Goal: Information Seeking & Learning: Find specific page/section

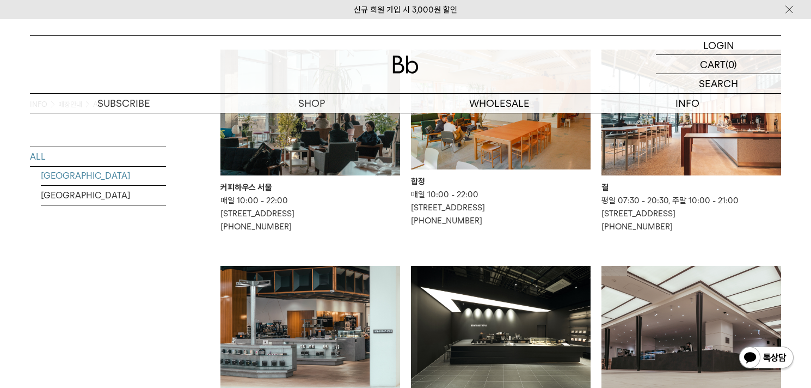
scroll to position [164, 0]
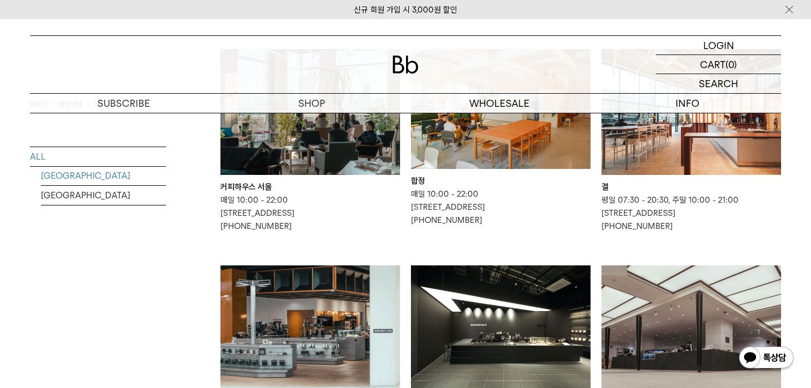
click at [66, 175] on link "[GEOGRAPHIC_DATA]" at bounding box center [103, 175] width 125 height 19
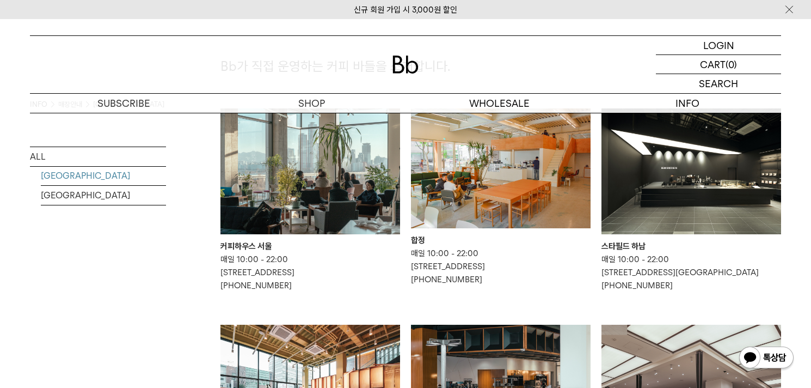
scroll to position [119, 0]
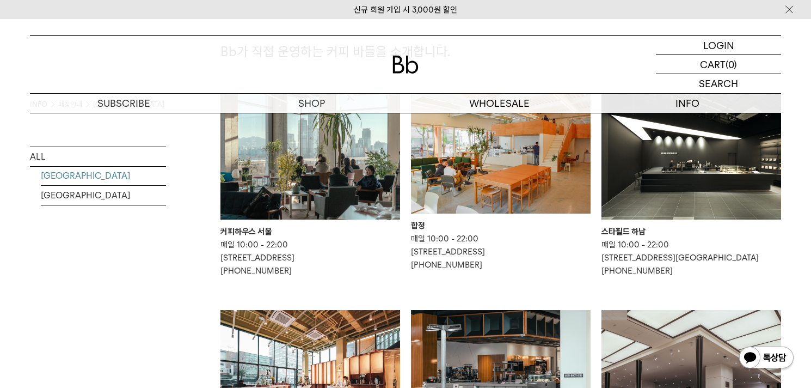
click at [286, 176] on img at bounding box center [311, 157] width 180 height 126
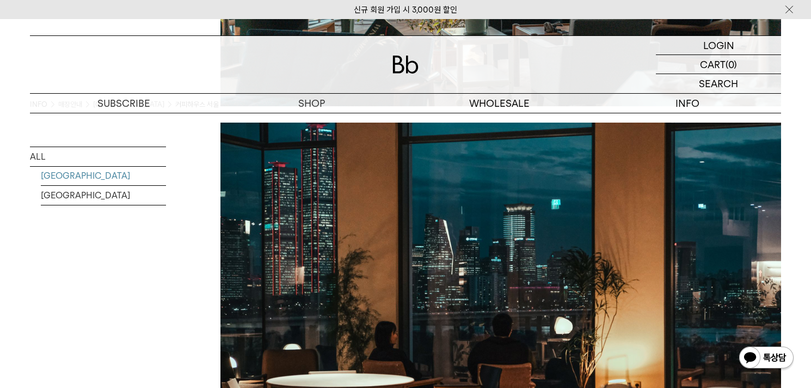
scroll to position [718, 0]
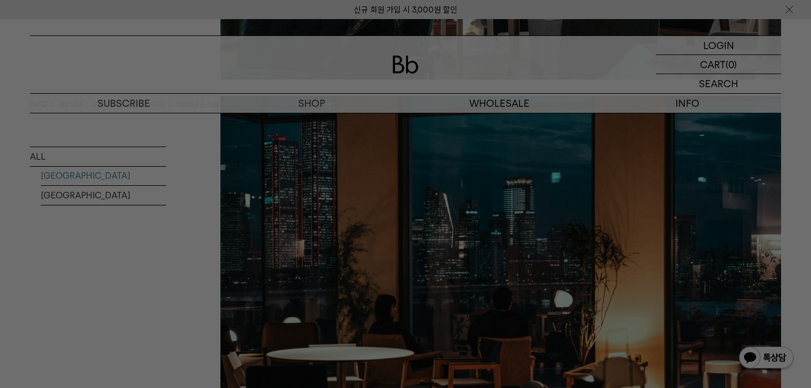
click at [88, 316] on div at bounding box center [405, 194] width 811 height 388
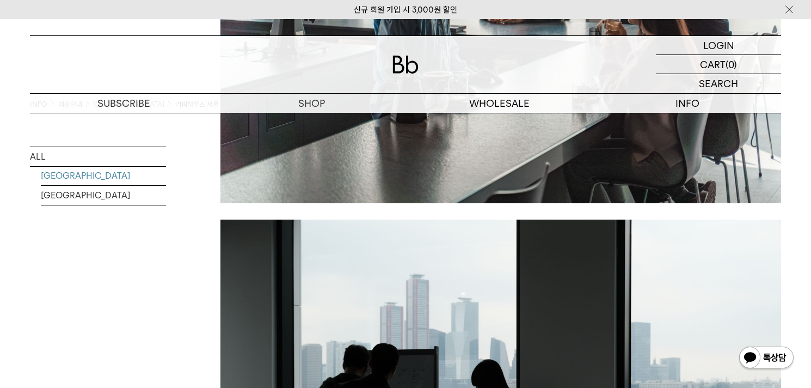
scroll to position [1750, 0]
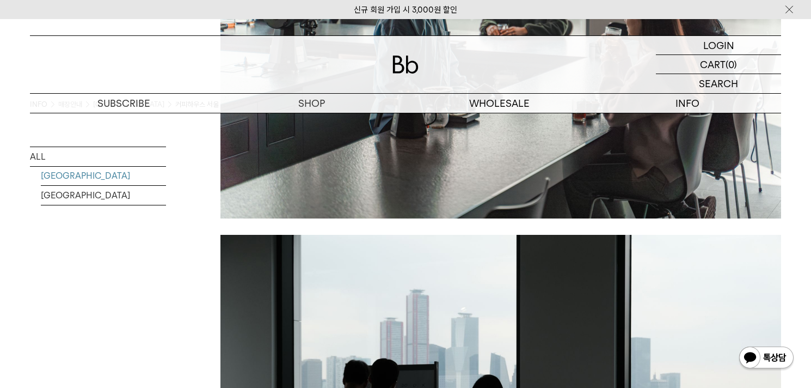
click at [81, 182] on link "[GEOGRAPHIC_DATA]" at bounding box center [103, 175] width 125 height 19
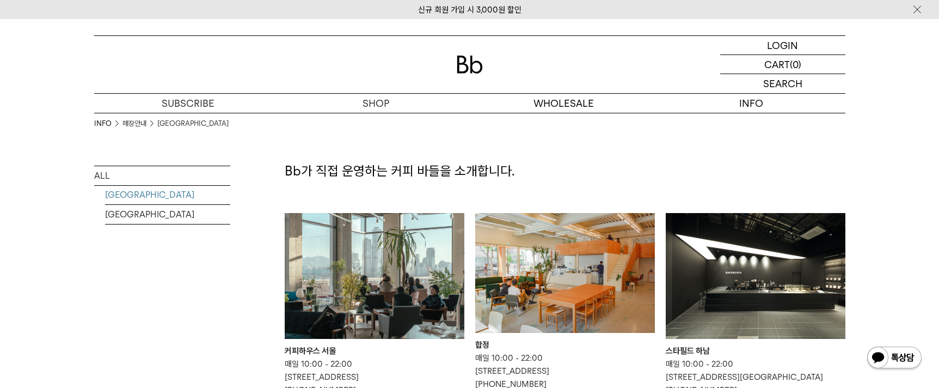
click at [468, 298] on li "커피하우스 서울 매일 10:00 - 22:00 [STREET_ADDRESS] [PHONE_NUMBER]" at bounding box center [374, 305] width 191 height 184
click at [539, 278] on img at bounding box center [565, 273] width 180 height 120
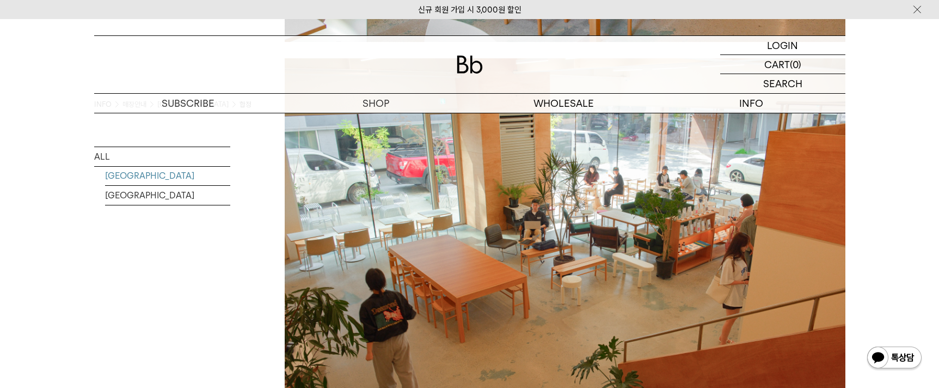
scroll to position [1191, 0]
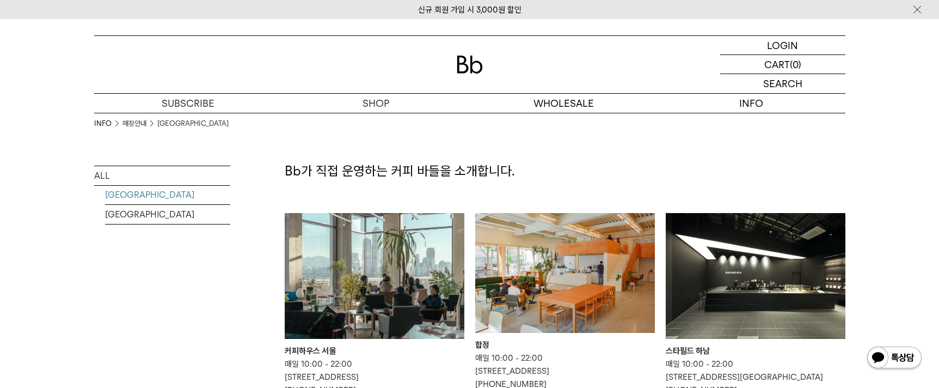
click at [389, 300] on img at bounding box center [375, 276] width 180 height 126
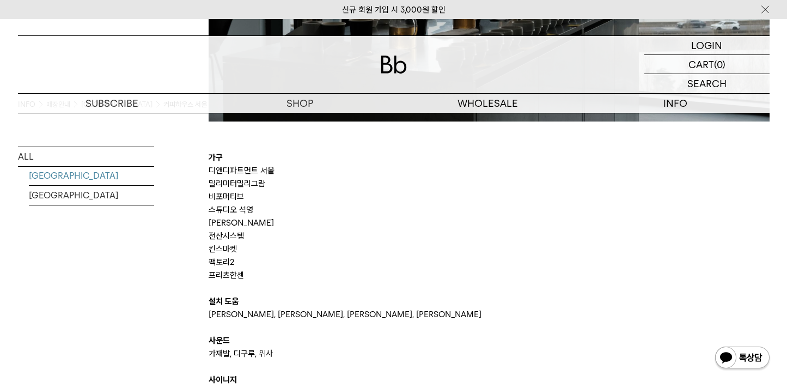
scroll to position [2250, 0]
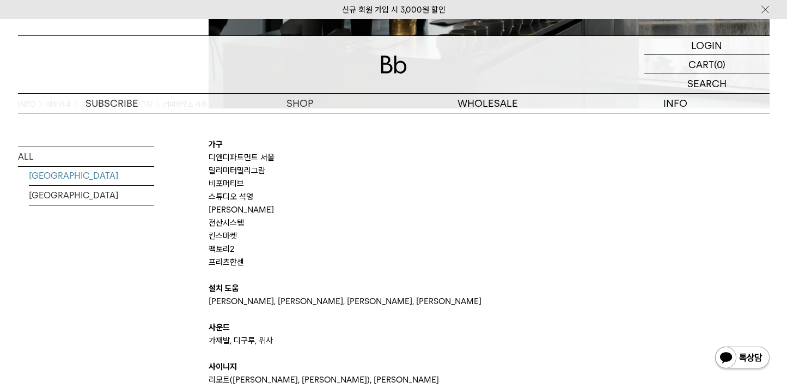
click at [210, 144] on b "가구" at bounding box center [216, 144] width 14 height 10
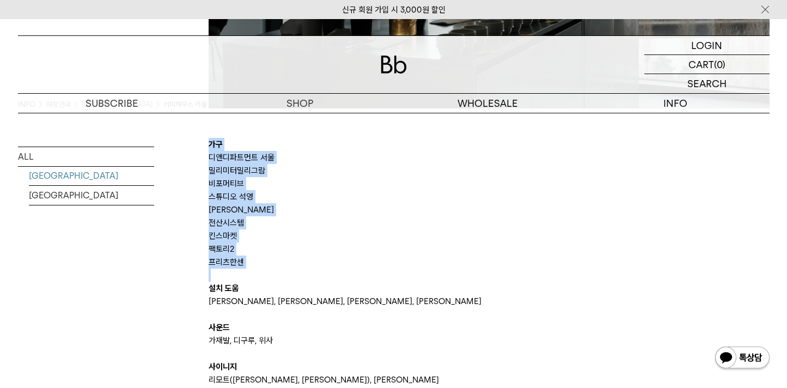
drag, startPoint x: 210, startPoint y: 144, endPoint x: 253, endPoint y: 263, distance: 126.3
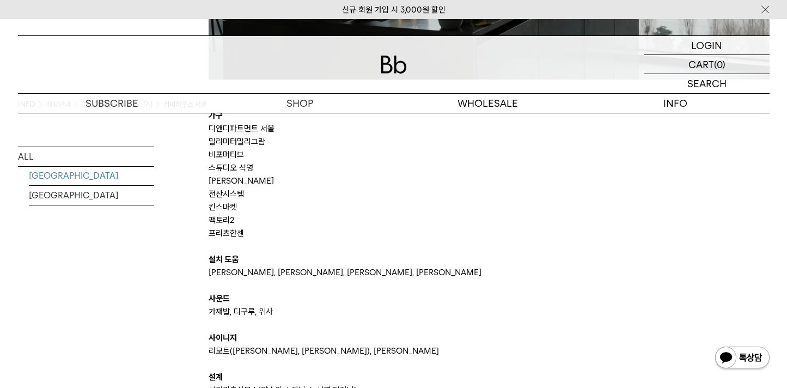
click at [253, 263] on p "설치 도움" at bounding box center [489, 259] width 561 height 13
click at [231, 233] on p "프리츠한센" at bounding box center [489, 233] width 561 height 13
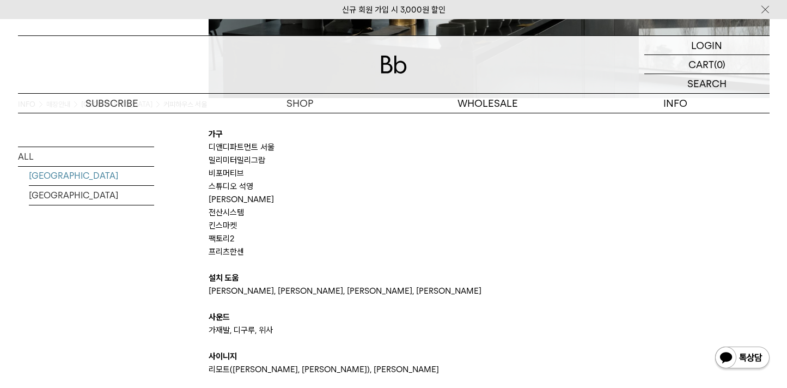
click at [225, 150] on p "디앤디파트먼트 서울" at bounding box center [489, 146] width 561 height 13
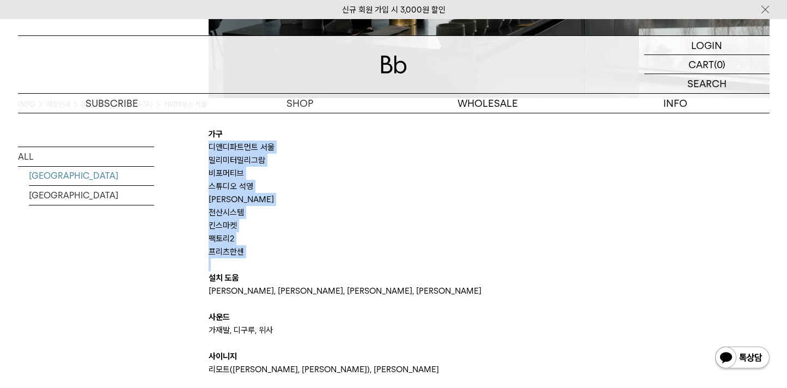
drag, startPoint x: 225, startPoint y: 150, endPoint x: 252, endPoint y: 250, distance: 103.7
click at [252, 250] on p "프리츠한센" at bounding box center [489, 251] width 561 height 13
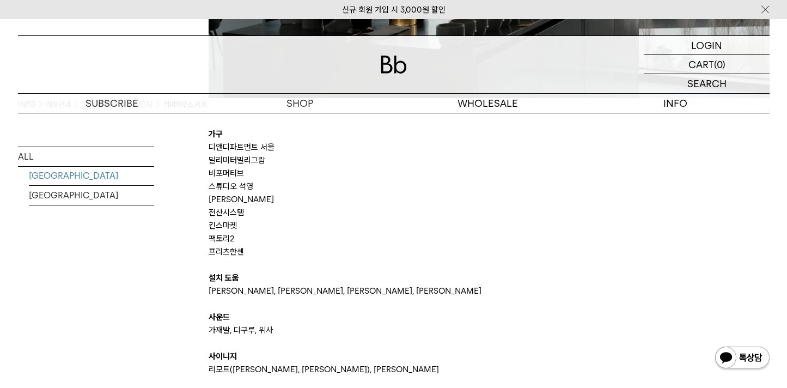
click at [252, 250] on p "프리츠한센" at bounding box center [489, 251] width 561 height 13
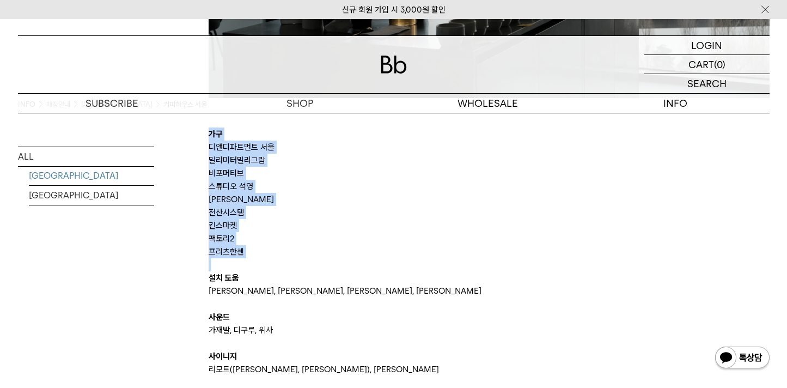
drag, startPoint x: 252, startPoint y: 250, endPoint x: 255, endPoint y: 139, distance: 110.6
click at [255, 139] on p "가구" at bounding box center [489, 133] width 561 height 13
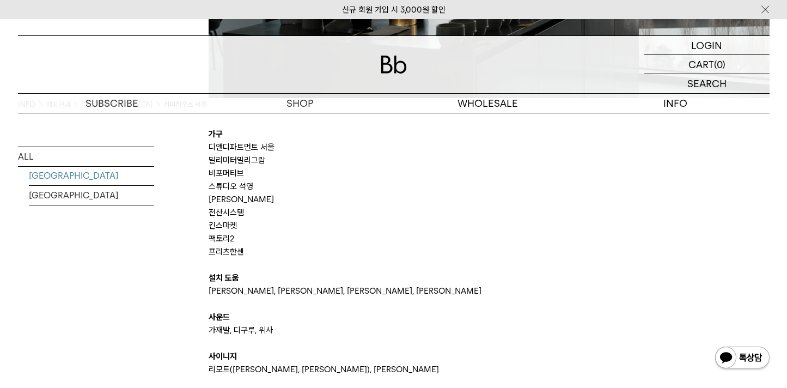
click at [255, 139] on p "가구" at bounding box center [489, 133] width 561 height 13
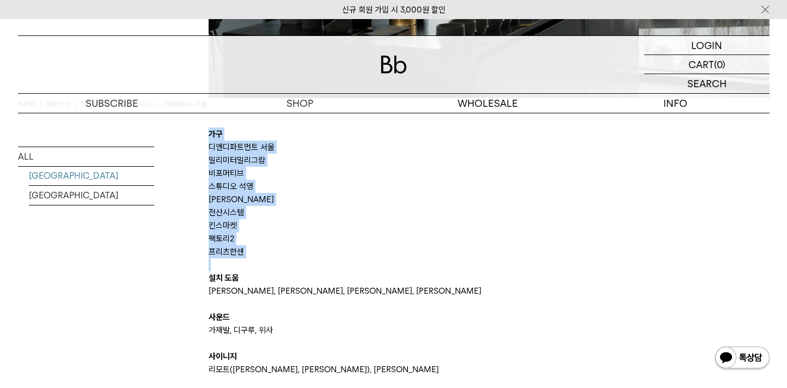
drag, startPoint x: 255, startPoint y: 139, endPoint x: 255, endPoint y: 259, distance: 119.8
click at [255, 259] on p at bounding box center [489, 264] width 561 height 13
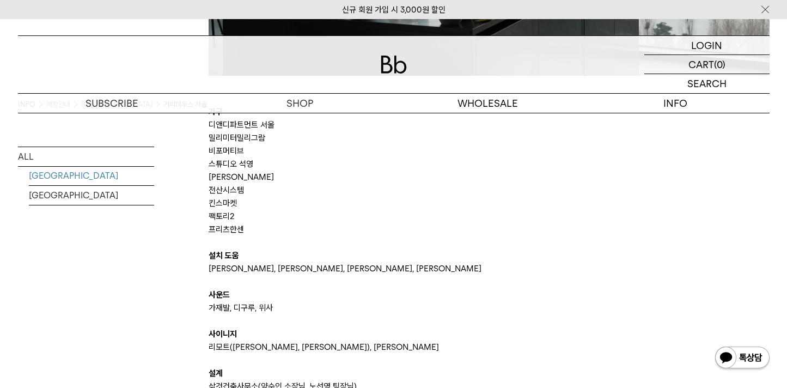
scroll to position [2291, 0]
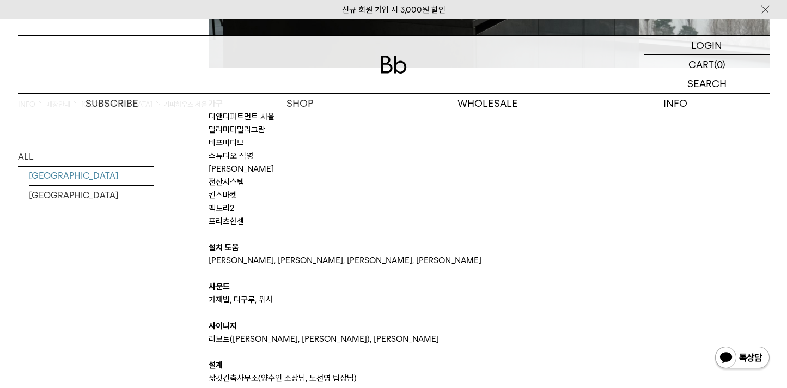
click at [217, 249] on b "설치 도움" at bounding box center [224, 247] width 30 height 10
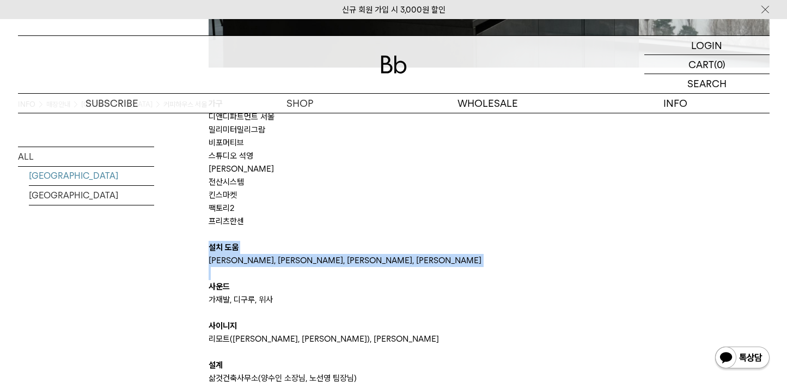
drag, startPoint x: 217, startPoint y: 249, endPoint x: 299, endPoint y: 263, distance: 83.4
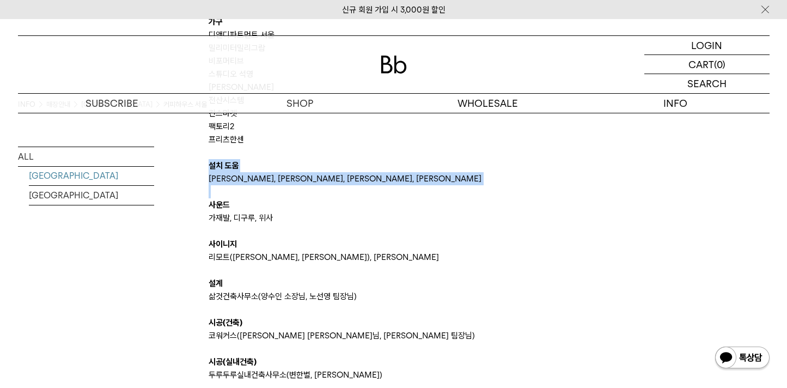
scroll to position [2376, 0]
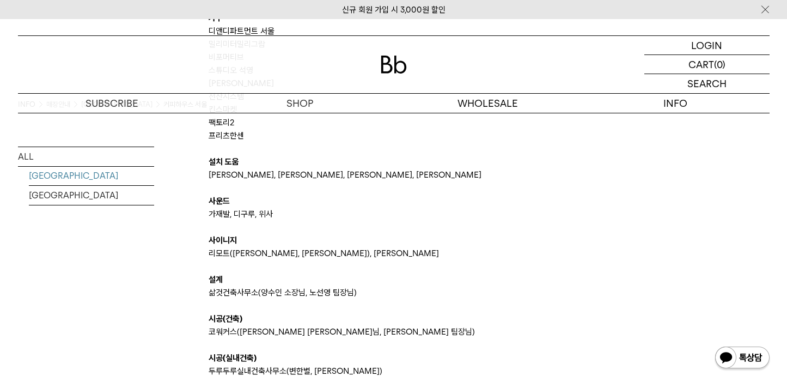
click at [215, 243] on b "사이니지" at bounding box center [223, 240] width 28 height 10
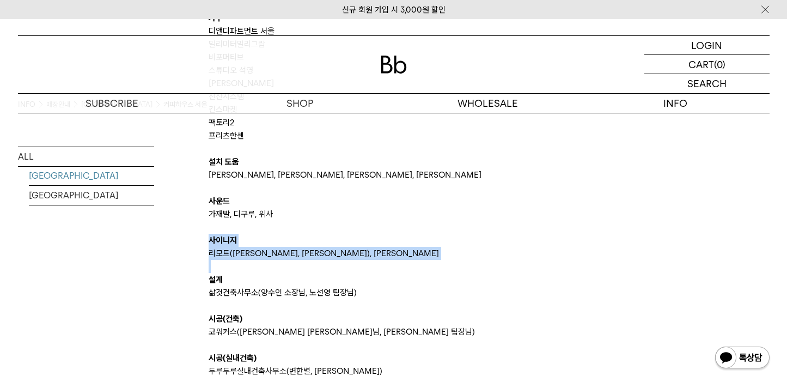
drag, startPoint x: 215, startPoint y: 243, endPoint x: 221, endPoint y: 252, distance: 10.6
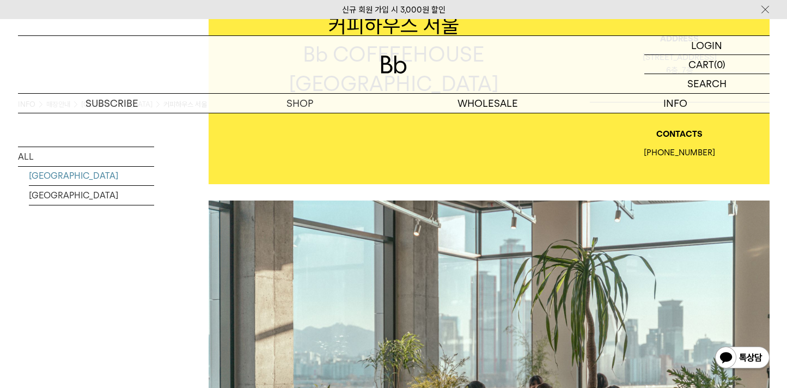
scroll to position [0, 0]
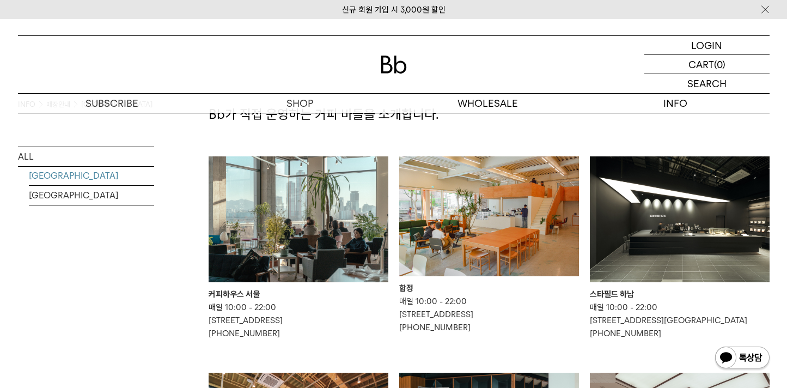
scroll to position [61, 0]
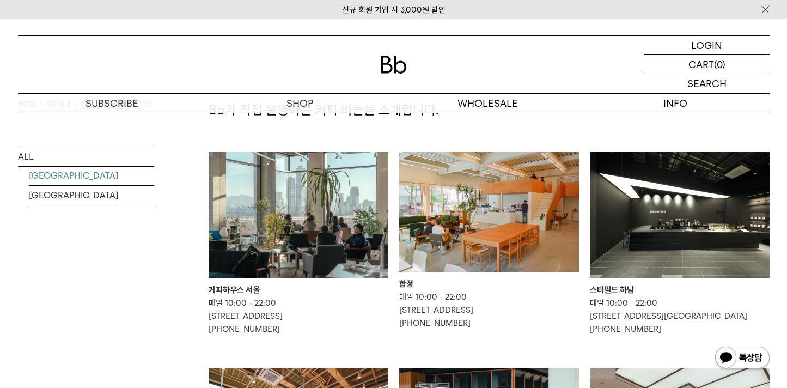
click at [717, 222] on img at bounding box center [680, 215] width 180 height 126
click at [504, 265] on img at bounding box center [489, 212] width 180 height 120
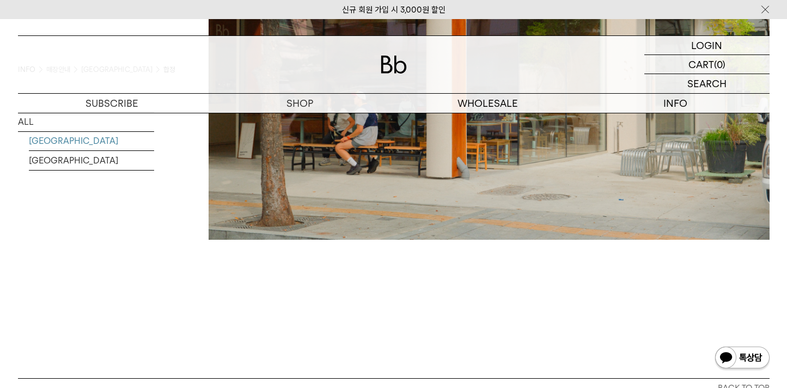
scroll to position [2526, 0]
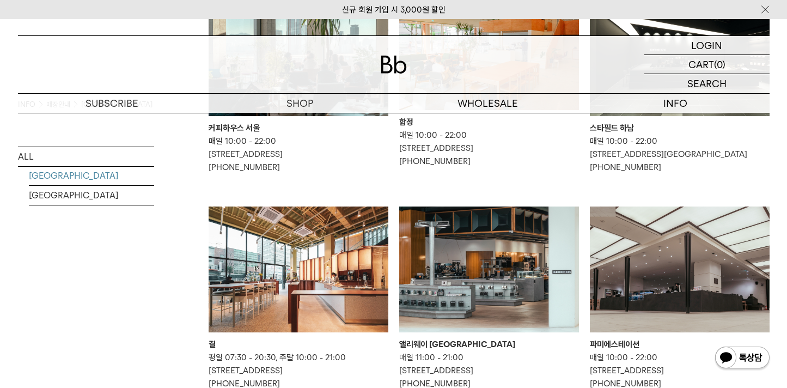
scroll to position [233, 0]
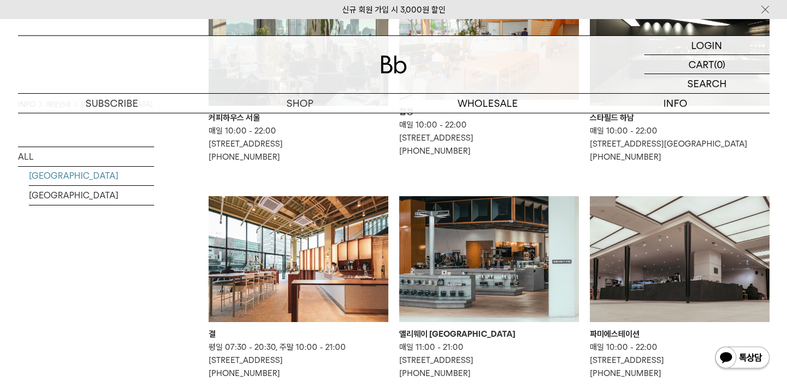
click at [265, 265] on img at bounding box center [299, 259] width 180 height 126
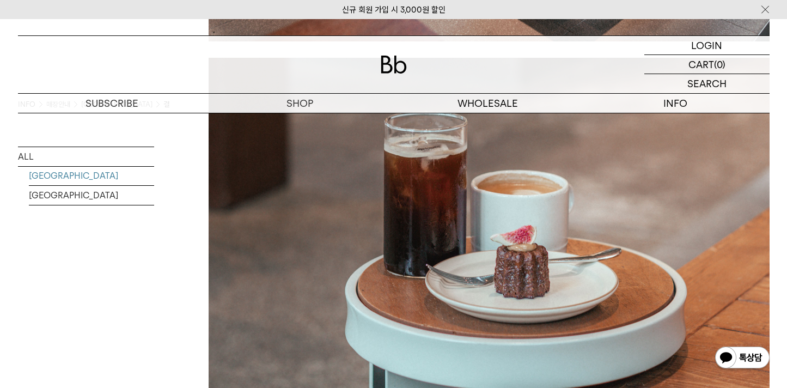
scroll to position [2719, 0]
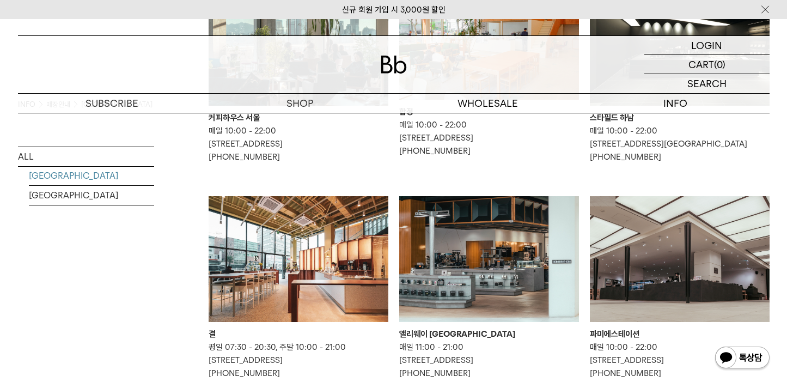
click at [475, 229] on img at bounding box center [489, 259] width 180 height 126
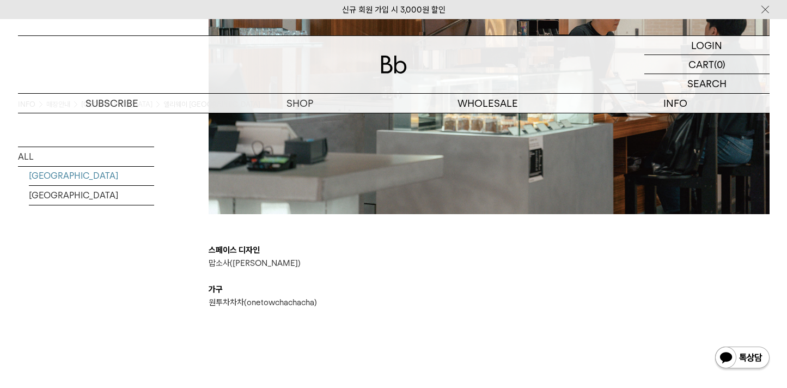
scroll to position [2146, 0]
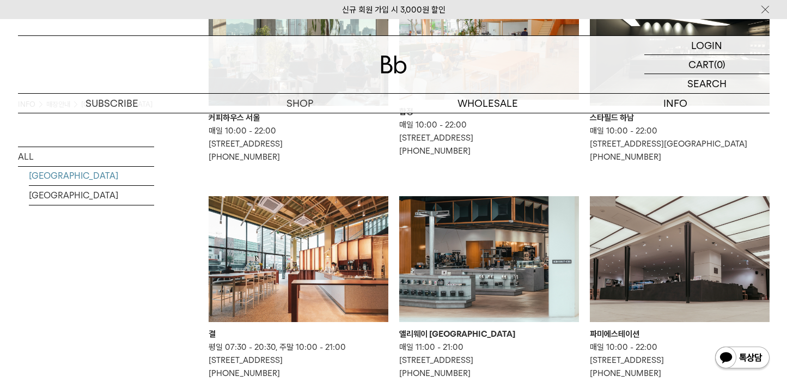
click at [726, 261] on img at bounding box center [680, 259] width 180 height 126
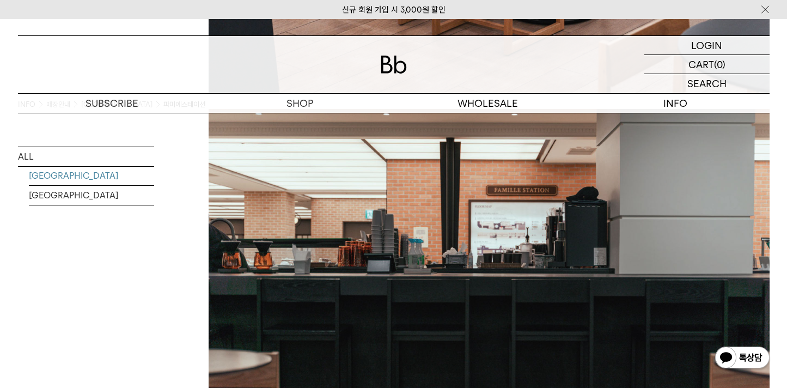
scroll to position [1739, 0]
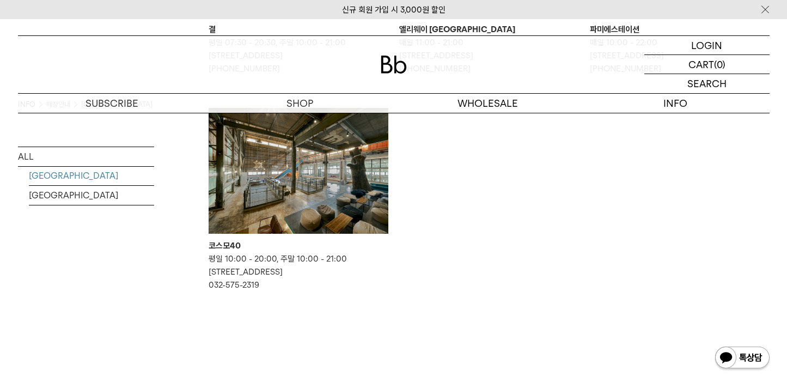
scroll to position [556, 0]
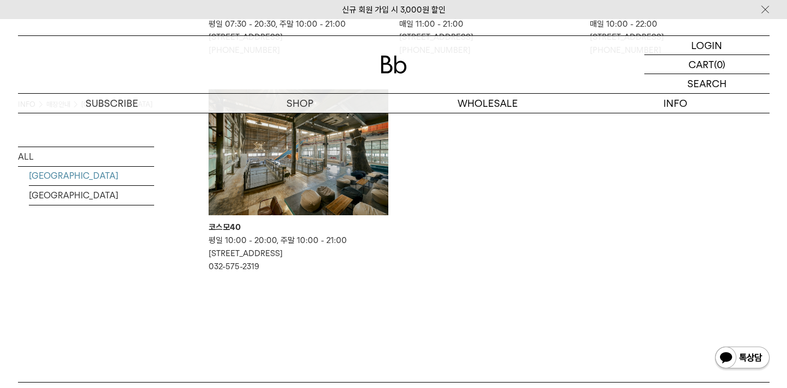
click at [278, 151] on img at bounding box center [299, 152] width 180 height 126
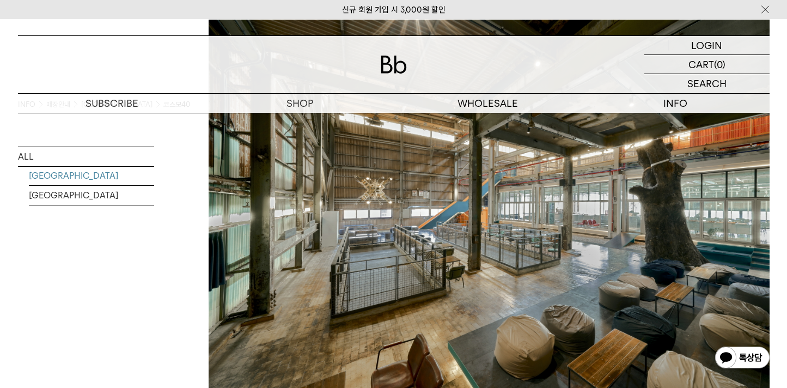
scroll to position [427, 0]
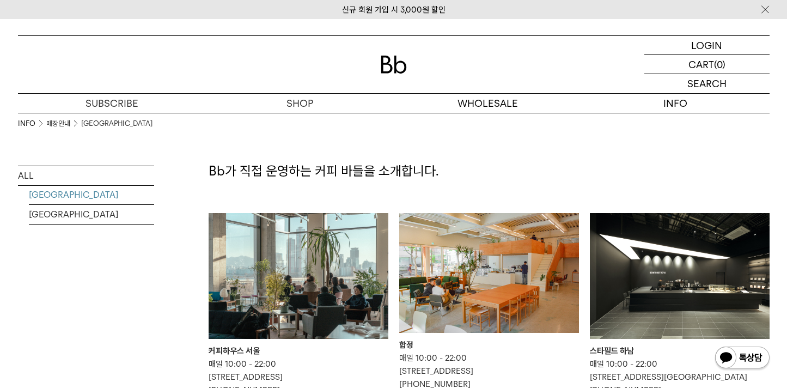
click at [326, 263] on img at bounding box center [299, 276] width 180 height 126
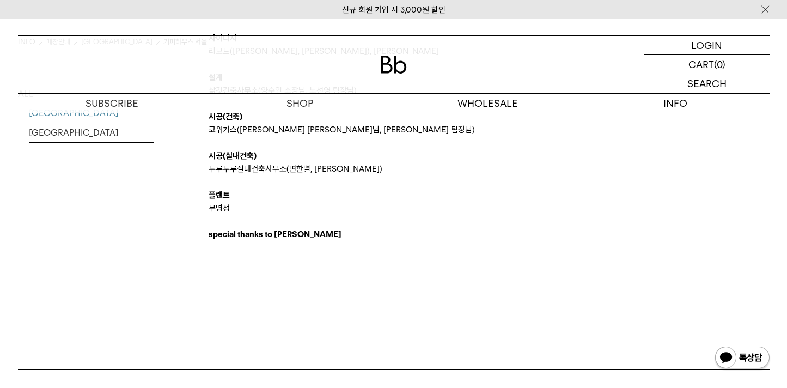
scroll to position [2531, 0]
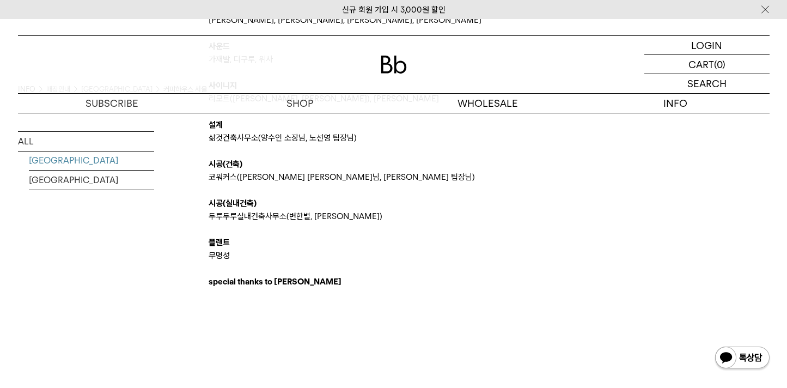
click at [279, 280] on b "special thanks to [PERSON_NAME]" at bounding box center [275, 282] width 133 height 10
click at [271, 258] on p "무명성" at bounding box center [489, 255] width 561 height 13
click at [438, 246] on p "플랜트" at bounding box center [489, 242] width 561 height 13
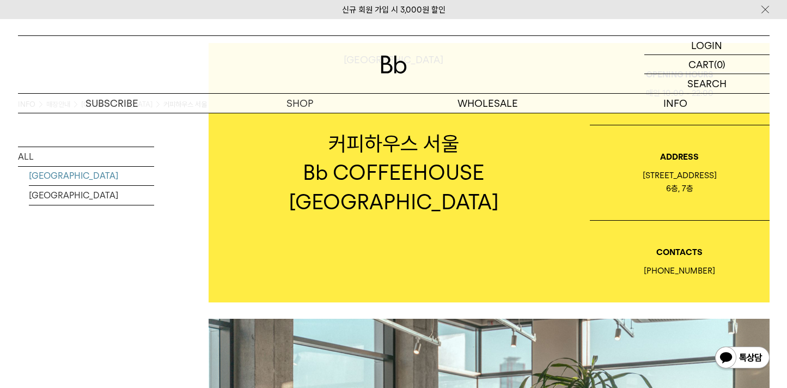
scroll to position [0, 0]
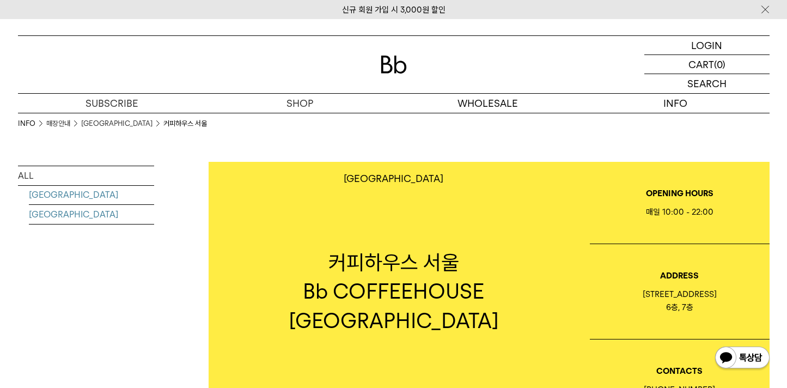
click at [41, 224] on link "[GEOGRAPHIC_DATA]" at bounding box center [91, 214] width 125 height 19
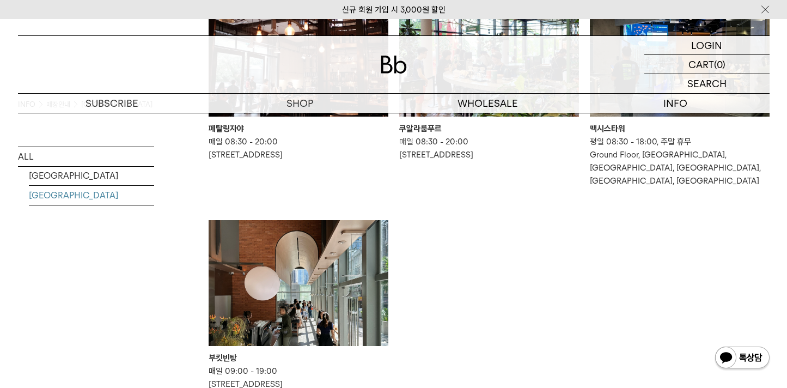
scroll to position [305, 0]
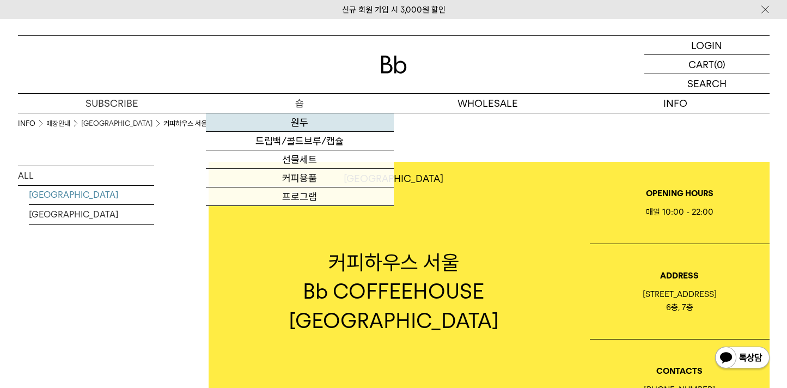
click at [301, 129] on link "원두" at bounding box center [300, 122] width 188 height 19
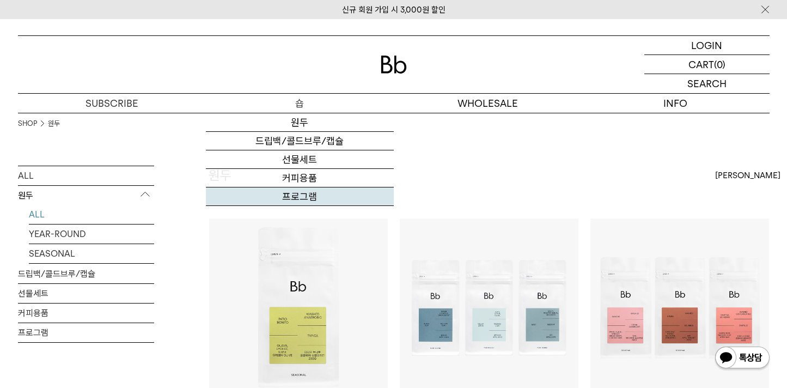
click at [301, 200] on link "프로그램" at bounding box center [300, 196] width 188 height 19
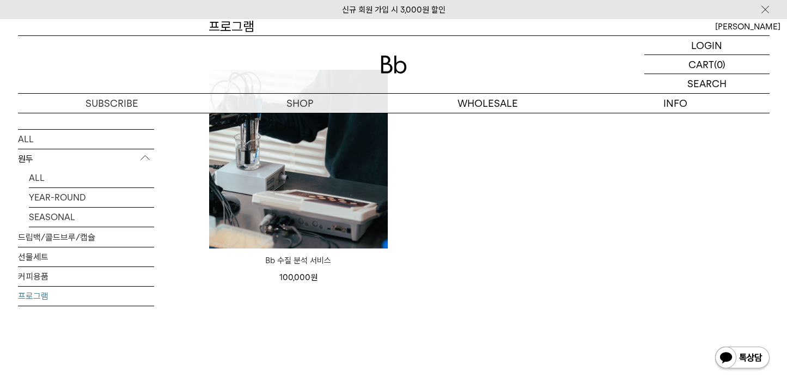
scroll to position [207, 0]
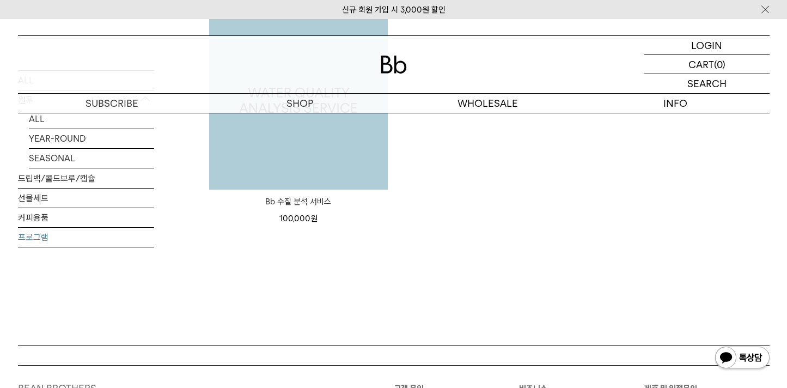
click at [329, 164] on img at bounding box center [298, 100] width 179 height 179
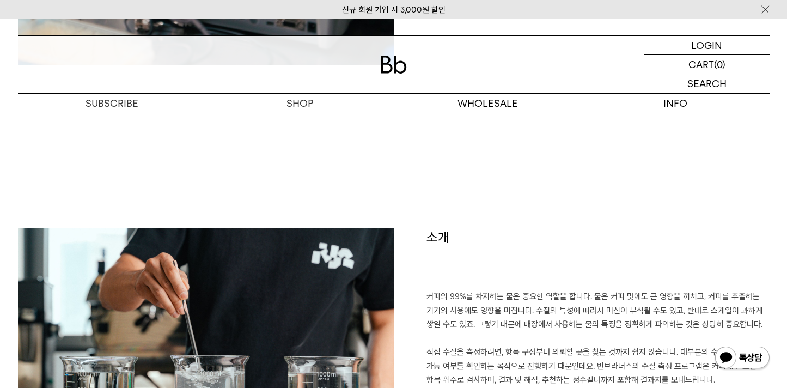
scroll to position [542, 0]
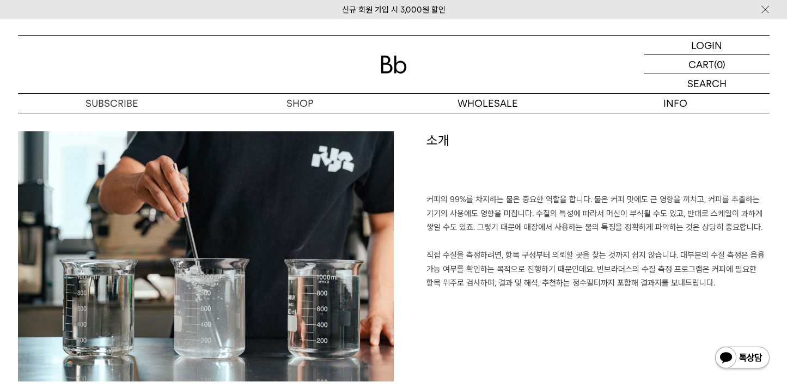
click at [442, 203] on p "커피의 99%를 차지하는 물은 중요한 역할을 합니다. 물은 커피 맛에도 큰 영향을 끼치고, 커피를 추출하는 기기의 사용에도 영향을 미칩니다. …" at bounding box center [597, 248] width 343 height 111
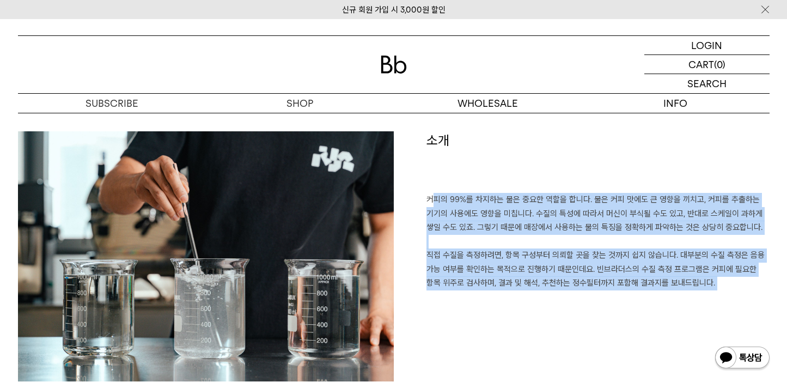
drag, startPoint x: 442, startPoint y: 203, endPoint x: 448, endPoint y: 284, distance: 81.4
click at [447, 283] on p "커피의 99%를 차지하는 물은 중요한 역할을 합니다. 물은 커피 맛에도 큰 영향을 끼치고, 커피를 추출하는 기기의 사용에도 영향을 미칩니다. …" at bounding box center [597, 248] width 343 height 111
click at [448, 284] on p "커피의 99%를 차지하는 물은 중요한 역할을 합니다. 물은 커피 맛에도 큰 영향을 끼치고, 커피를 추출하는 기기의 사용에도 영향을 미칩니다. …" at bounding box center [597, 248] width 343 height 111
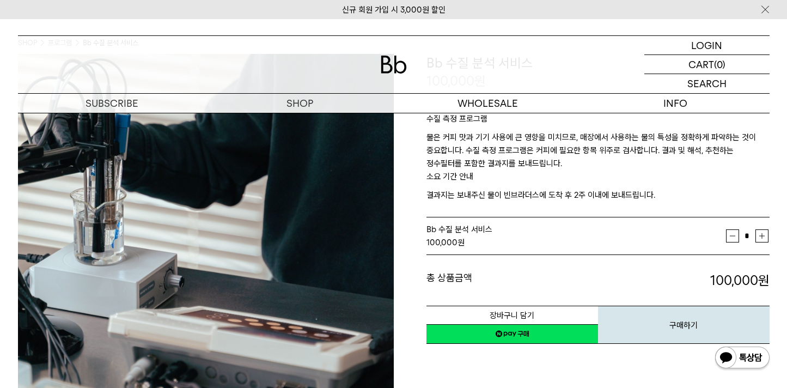
scroll to position [0, 0]
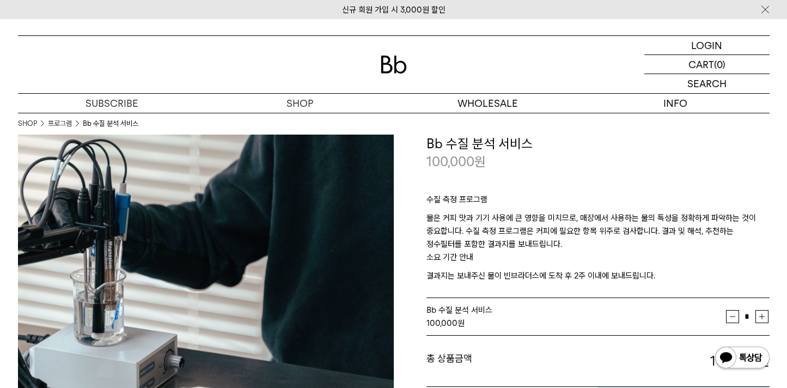
click at [491, 144] on h3 "Bb 수질 분석 서비스" at bounding box center [597, 144] width 343 height 19
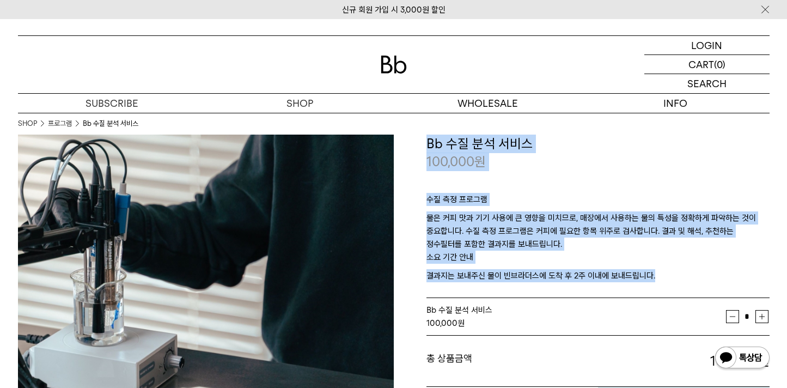
drag, startPoint x: 491, startPoint y: 144, endPoint x: 504, endPoint y: 274, distance: 130.8
click at [504, 274] on div "**********" at bounding box center [597, 280] width 343 height 291
click at [504, 274] on p "결과지는 보내주신 물이 빈브라더스에 도착 후 2주 이내에 보내드립니다." at bounding box center [597, 275] width 343 height 13
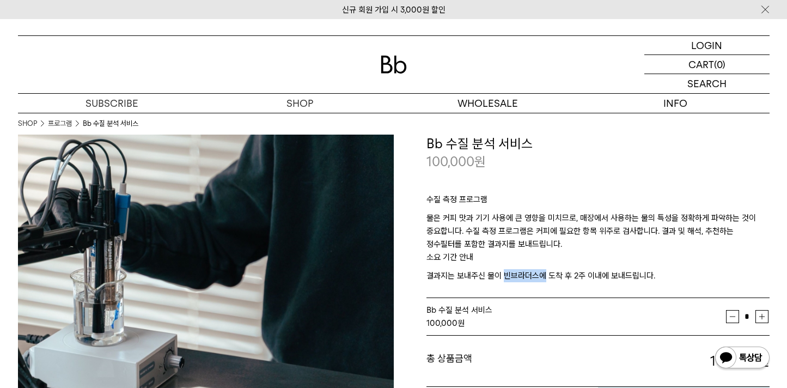
click at [504, 274] on p "결과지는 보내주신 물이 빈브라더스에 도착 후 2주 이내에 보내드립니다." at bounding box center [597, 275] width 343 height 13
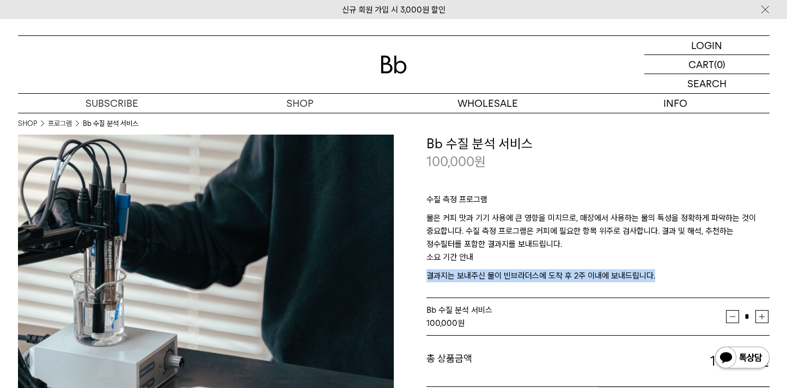
click at [504, 274] on p "결과지는 보내주신 물이 빈브라더스에 도착 후 2주 이내에 보내드립니다." at bounding box center [597, 275] width 343 height 13
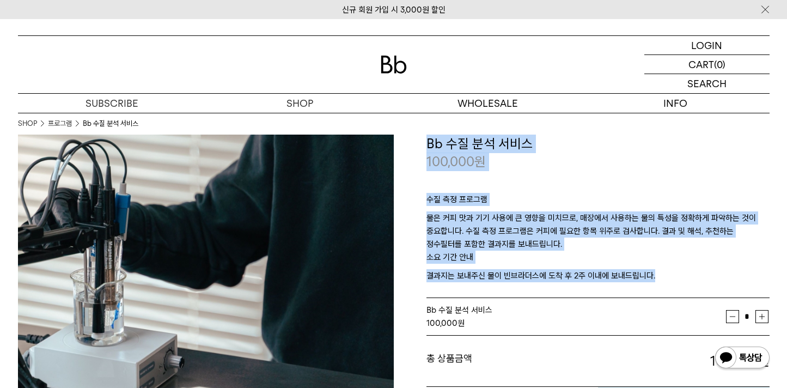
drag, startPoint x: 504, startPoint y: 274, endPoint x: 512, endPoint y: 144, distance: 129.8
click at [512, 144] on div "**********" at bounding box center [597, 280] width 343 height 291
click at [511, 142] on h3 "Bb 수질 분석 서비스" at bounding box center [597, 144] width 343 height 19
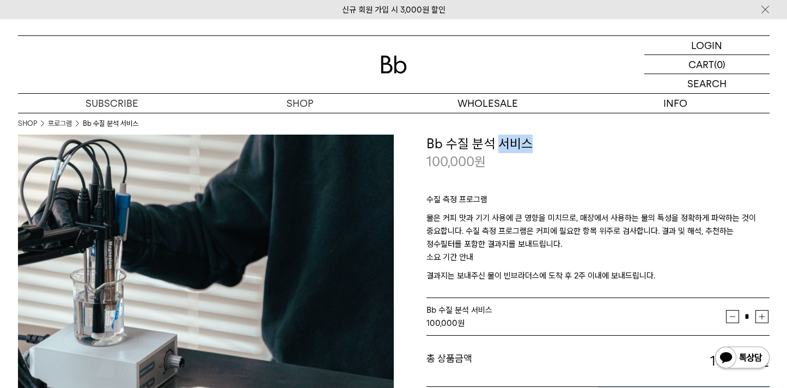
click at [511, 142] on h3 "Bb 수질 분석 서비스" at bounding box center [597, 144] width 343 height 19
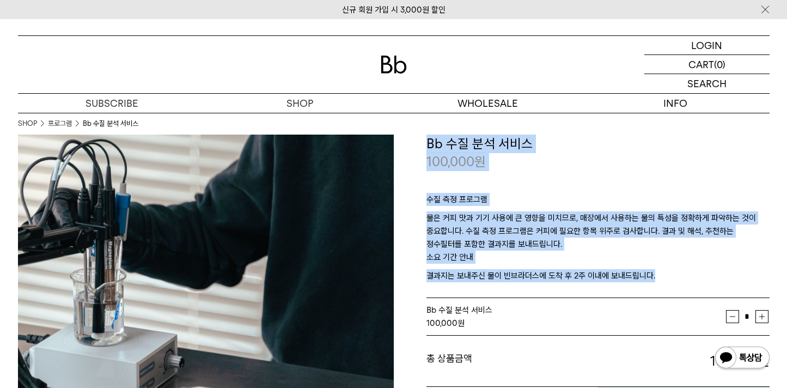
drag, startPoint x: 511, startPoint y: 142, endPoint x: 533, endPoint y: 268, distance: 128.2
click at [532, 268] on div "**********" at bounding box center [597, 280] width 343 height 291
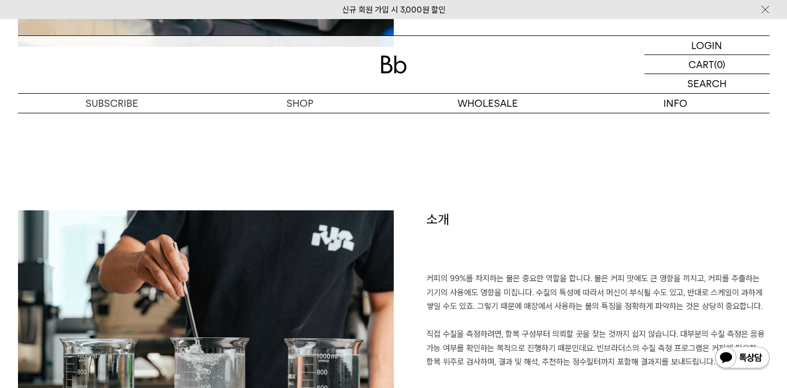
click at [533, 268] on h1 "소개" at bounding box center [597, 241] width 343 height 62
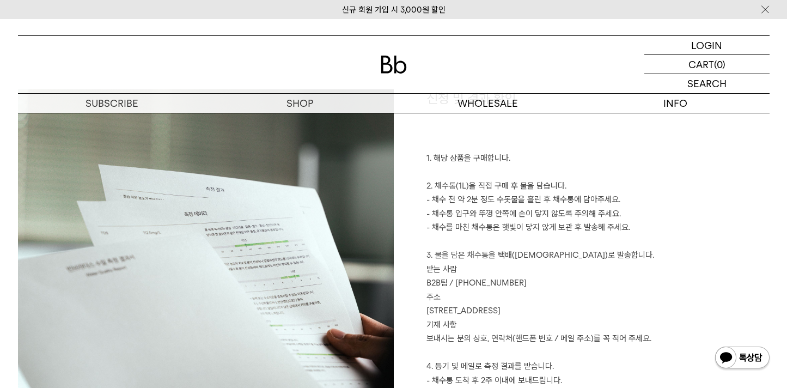
scroll to position [1952, 0]
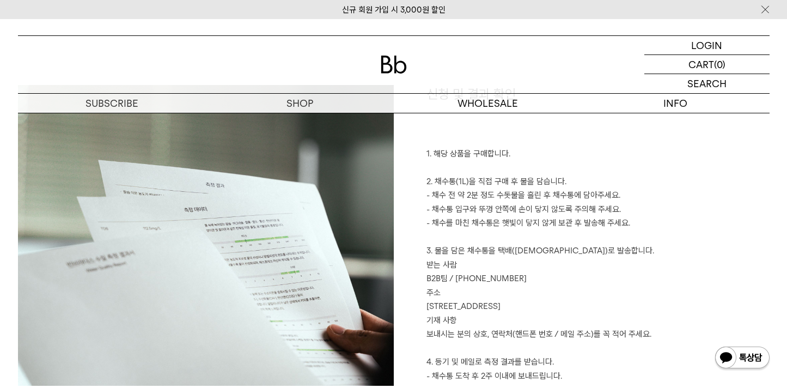
drag, startPoint x: 602, startPoint y: 146, endPoint x: 619, endPoint y: 295, distance: 149.6
click at [619, 295] on p "1. 해당 상품을 구매합니다. 2. 채수통(1L)을 직접 구매 후 물을 담습니다. - 채수 전 약 2분 정도 수돗물을 흘린 후 채수통에 담아주…" at bounding box center [597, 272] width 343 height 250
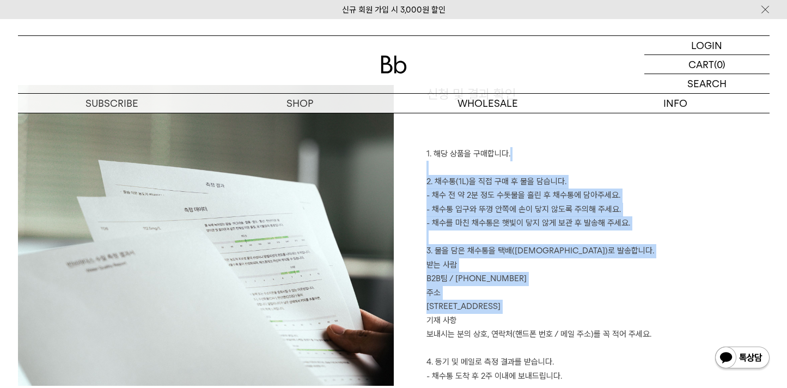
drag, startPoint x: 619, startPoint y: 295, endPoint x: 654, endPoint y: 148, distance: 151.2
click at [654, 148] on p "1. 해당 상품을 구매합니다. 2. 채수통(1L)을 직접 구매 후 물을 담습니다. - 채수 전 약 2분 정도 수돗물을 흘린 후 채수통에 담아주…" at bounding box center [597, 272] width 343 height 250
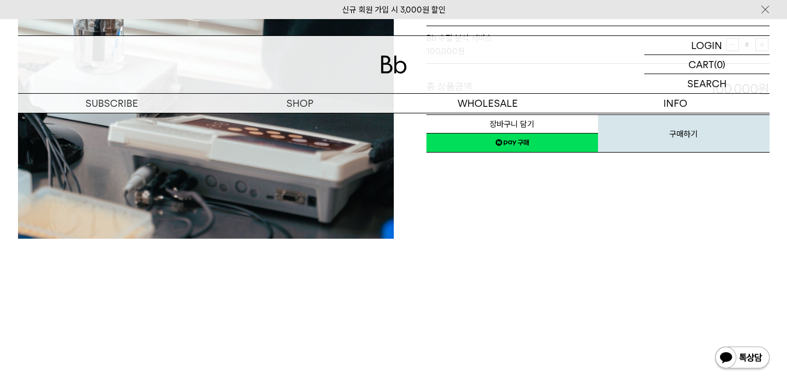
scroll to position [345, 0]
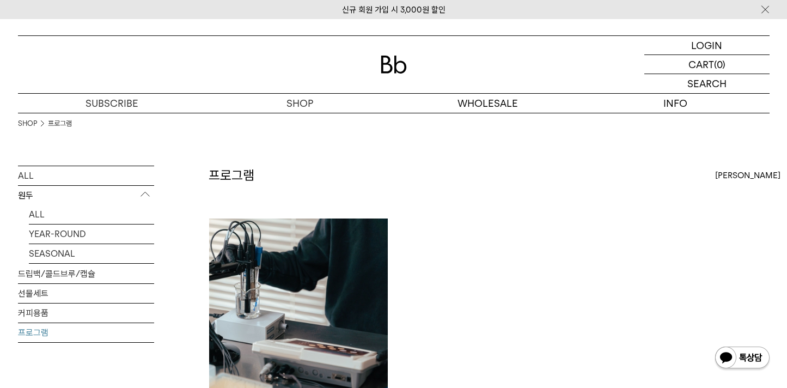
click at [460, 194] on div "프로그램 상품 1 개 [PERSON_NAME] [PERSON_NAME] 인기순 낮은가격순" at bounding box center [489, 192] width 561 height 52
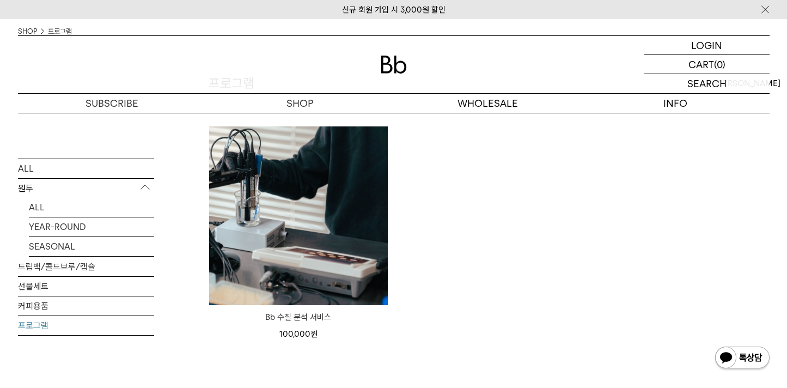
scroll to position [102, 0]
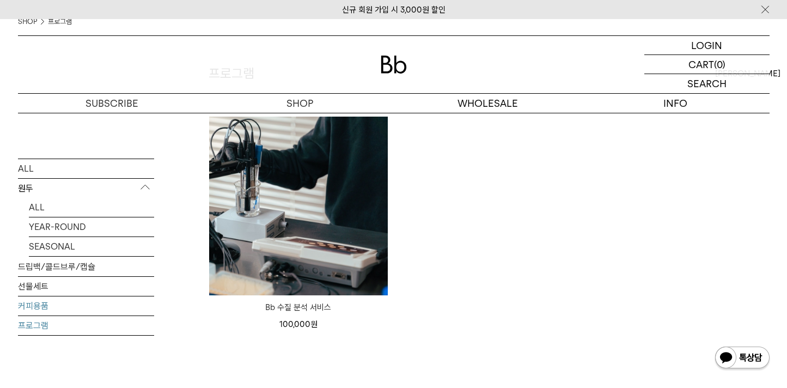
click at [41, 313] on link "커피용품" at bounding box center [86, 305] width 136 height 19
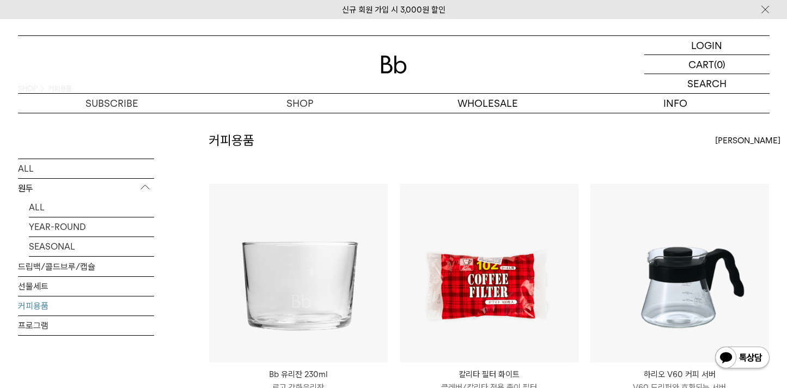
scroll to position [87, 0]
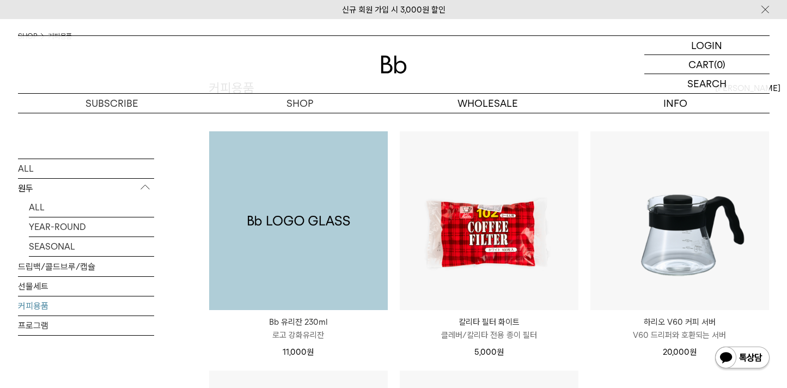
click at [289, 214] on img at bounding box center [298, 220] width 179 height 179
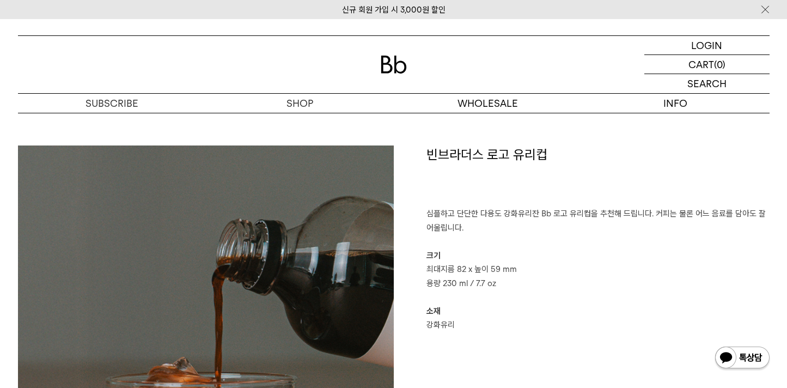
scroll to position [527, 0]
click at [465, 226] on p "심플하고 단단한 다용도 강화유리잔 Bb 로고 유리컵을 추천해 드립니다. 커피는 물론 어느 음료를 담아도 잘 어울립니다. 크기 최대지름 82 x…" at bounding box center [597, 270] width 343 height 125
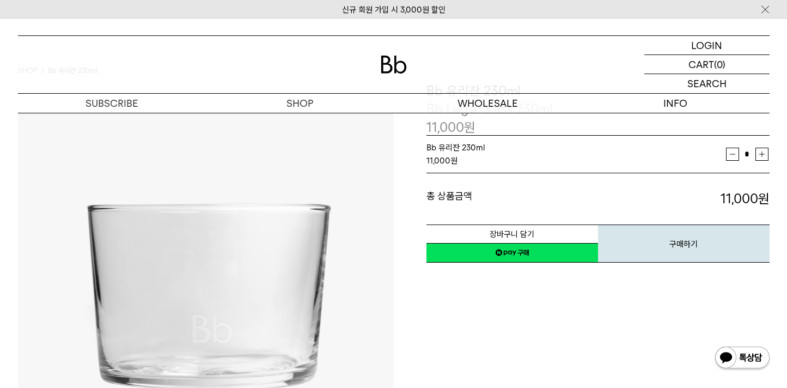
scroll to position [54, 0]
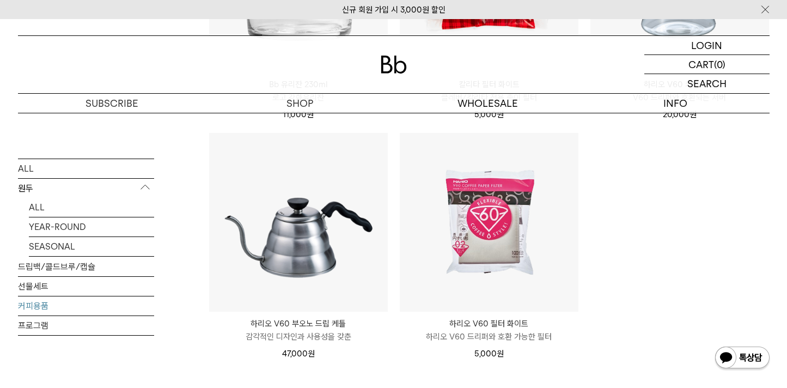
scroll to position [344, 0]
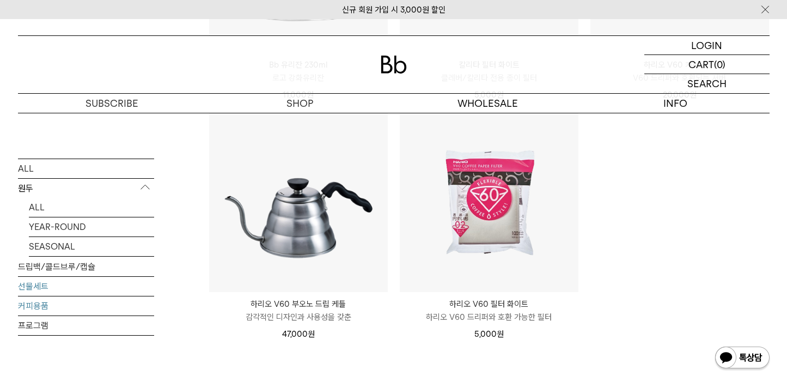
click at [51, 290] on link "선물세트" at bounding box center [86, 285] width 136 height 19
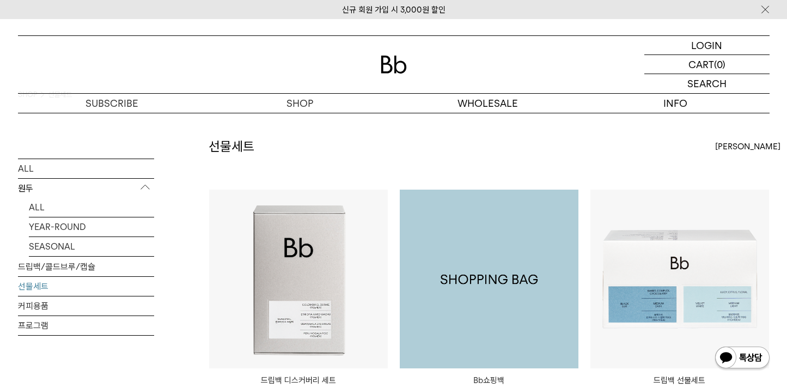
scroll to position [66, 0]
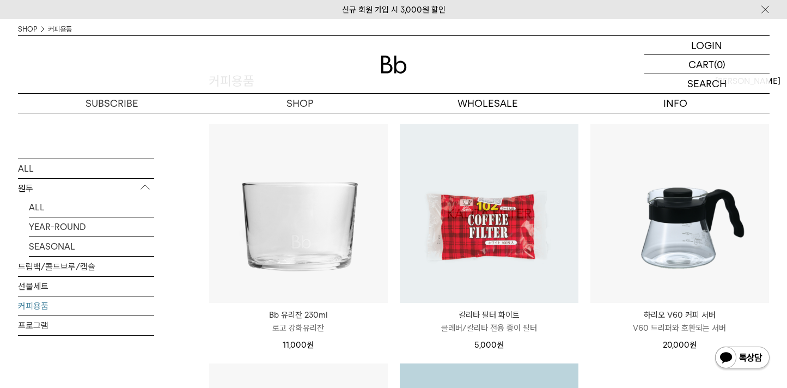
scroll to position [94, 0]
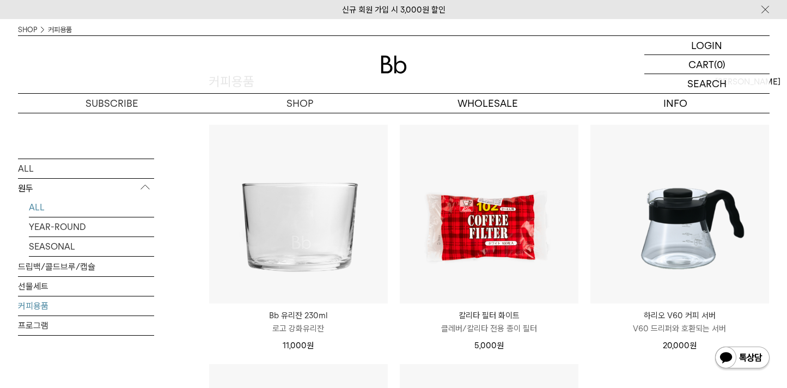
click at [38, 206] on link "ALL" at bounding box center [91, 206] width 125 height 19
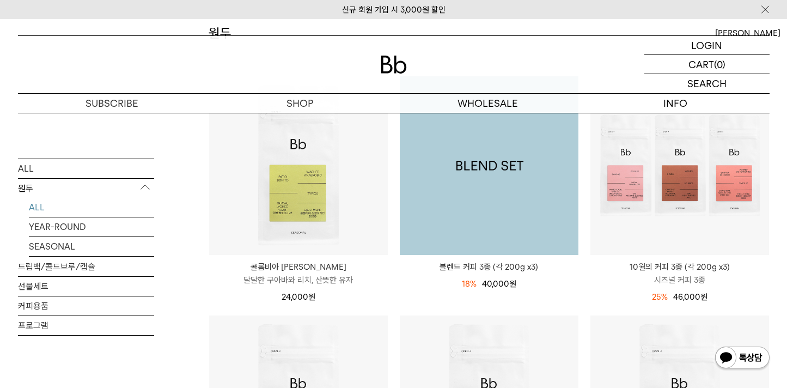
scroll to position [144, 0]
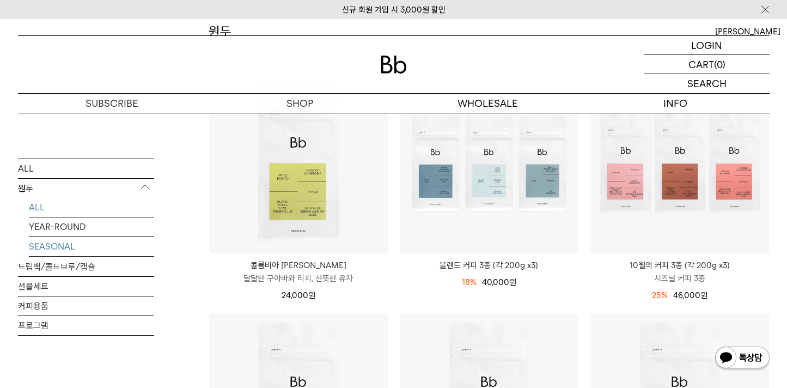
click at [74, 247] on link "SEASONAL" at bounding box center [91, 245] width 125 height 19
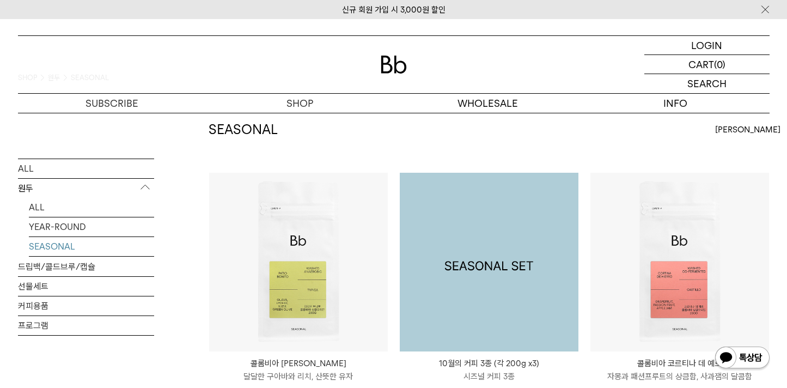
scroll to position [67, 0]
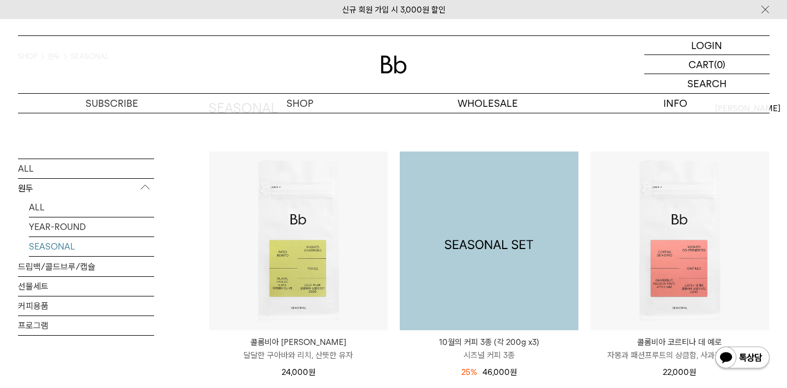
click at [497, 239] on img at bounding box center [489, 240] width 179 height 179
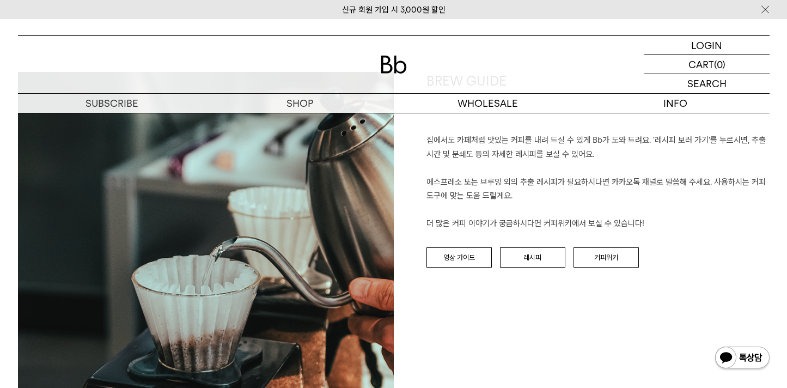
scroll to position [2919, 0]
click at [470, 259] on link "영상 가이드" at bounding box center [458, 258] width 65 height 21
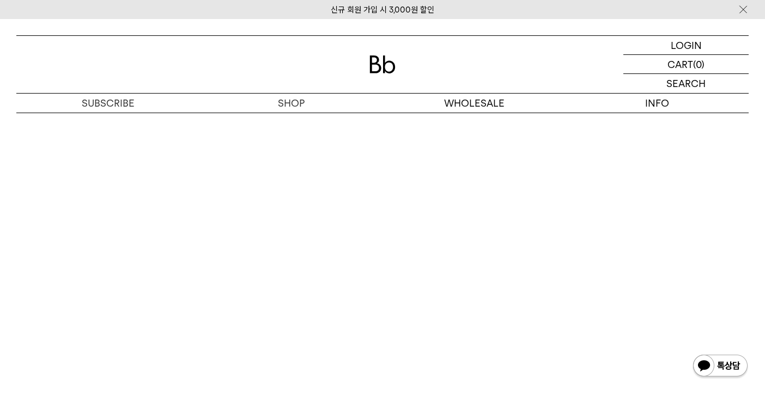
scroll to position [3693, 0]
